Goal: Information Seeking & Learning: Learn about a topic

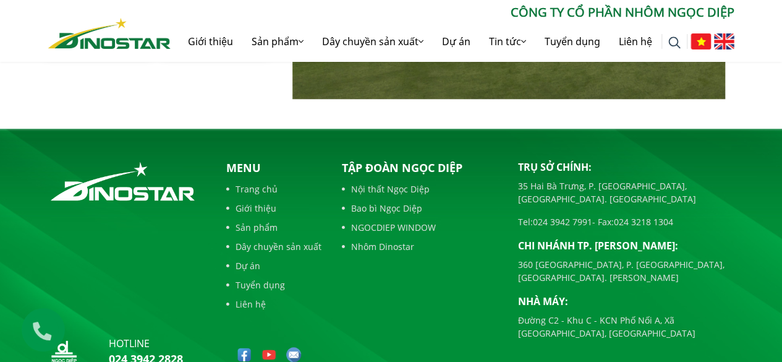
scroll to position [2844, 0]
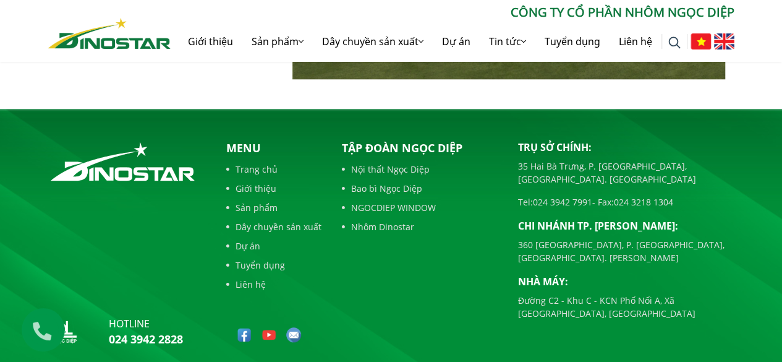
click at [724, 33] on img at bounding box center [724, 41] width 20 height 16
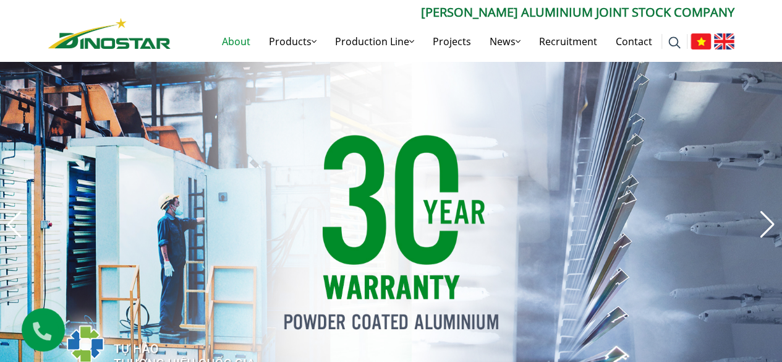
click at [239, 40] on link "About" at bounding box center [236, 42] width 47 height 40
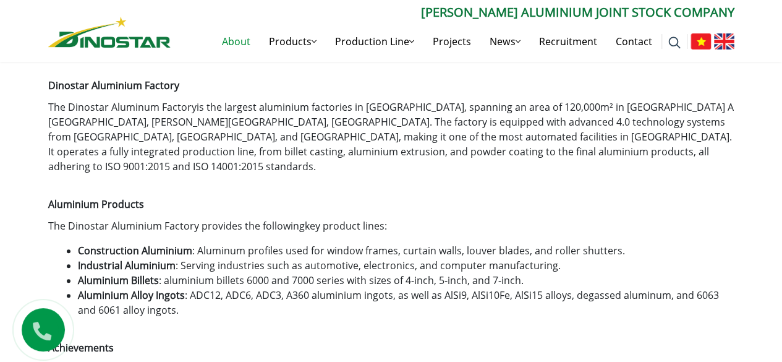
scroll to position [461, 0]
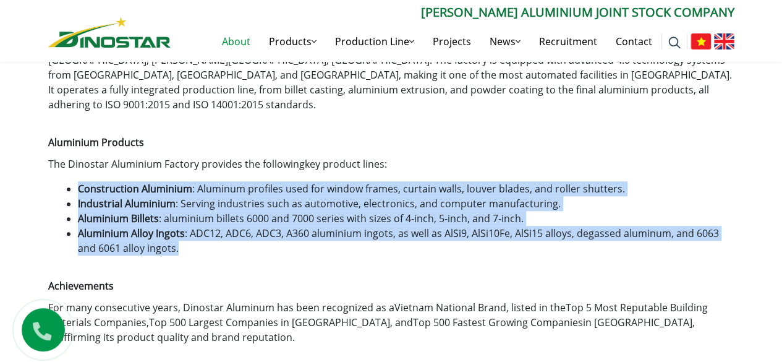
drag, startPoint x: 188, startPoint y: 217, endPoint x: 73, endPoint y: 152, distance: 132.1
click at [73, 152] on div "[PERSON_NAME] Aluminium Joint Stock Company [PERSON_NAME] Aluminium Joint Stock…" at bounding box center [391, 129] width 686 height 430
copy ul "Construction Aluminium : Aluminum profiles used for window frames, curtain wall…"
